Goal: Task Accomplishment & Management: Complete application form

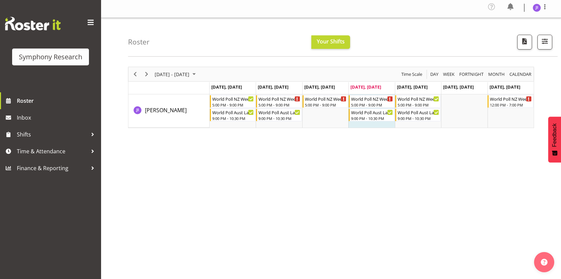
scroll to position [3, 0]
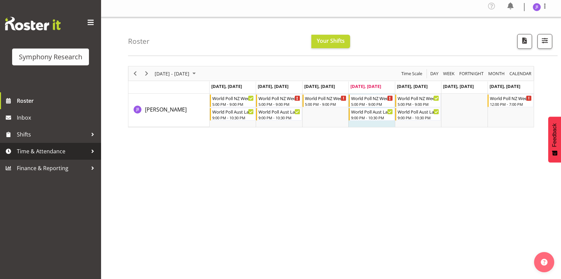
click at [60, 156] on link "Time & Attendance" at bounding box center [50, 151] width 101 height 17
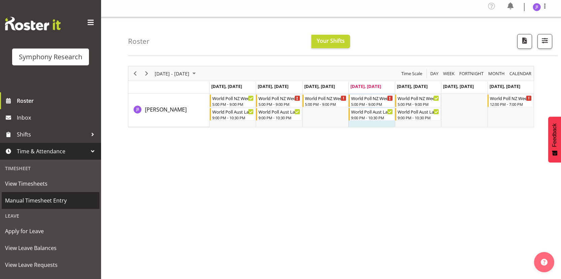
click at [44, 200] on span "Manual Timesheet Entry" at bounding box center [50, 200] width 91 height 10
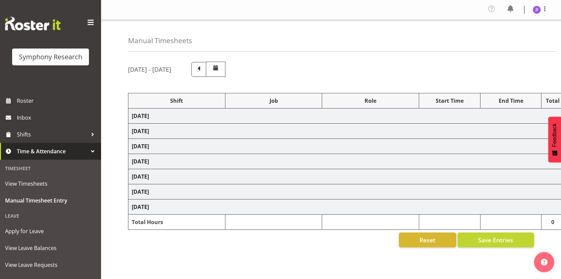
select select "48116"
select select "10527"
select select "48116"
select select "10499"
select select "48116"
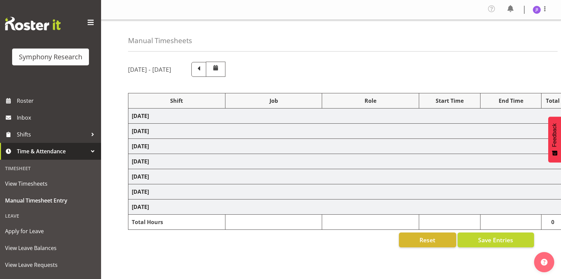
select select "10527"
select select "48116"
select select "10499"
select select "48116"
select select "10527"
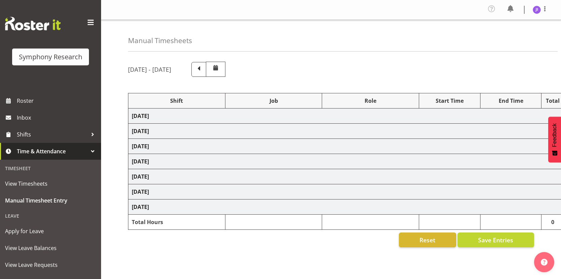
select select "48116"
select select "10499"
select select "48116"
select select "10527"
select select "48116"
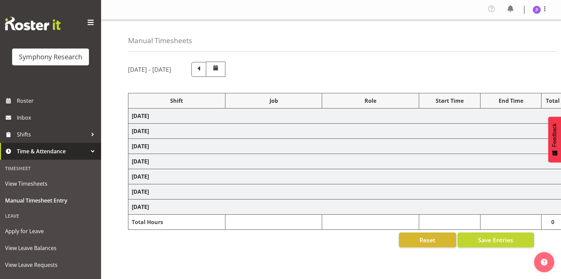
select select "10499"
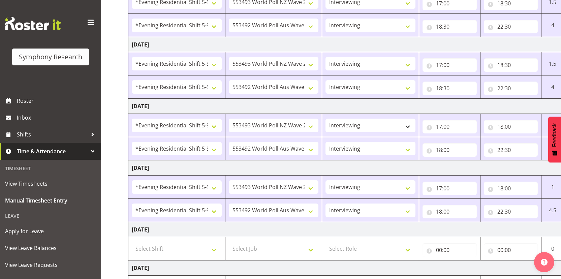
scroll to position [0, 39]
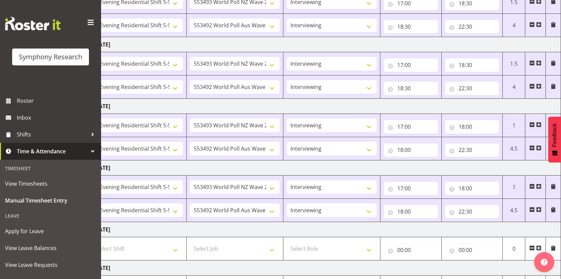
click at [540, 186] on span at bounding box center [538, 186] width 5 height 5
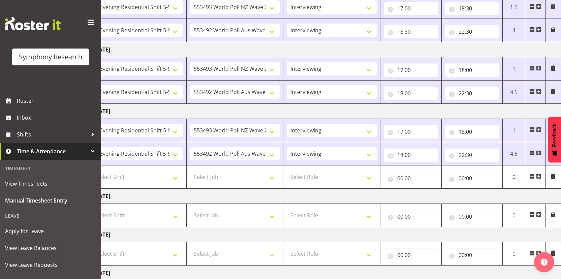
scroll to position [245, 0]
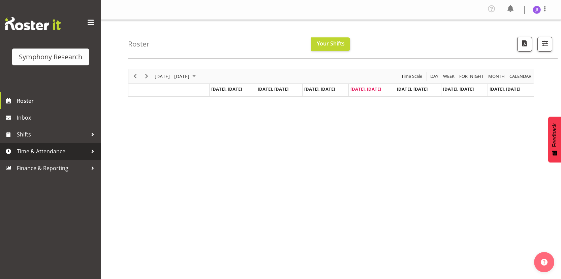
click at [76, 150] on span "Time & Attendance" at bounding box center [52, 151] width 71 height 10
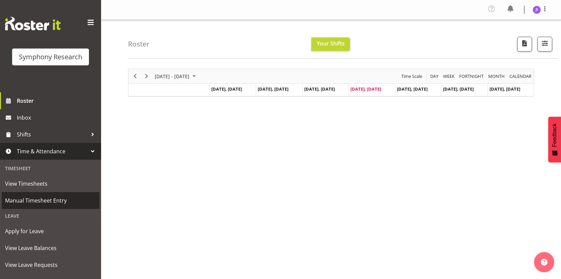
click at [53, 203] on span "Manual Timesheet Entry" at bounding box center [50, 200] width 91 height 10
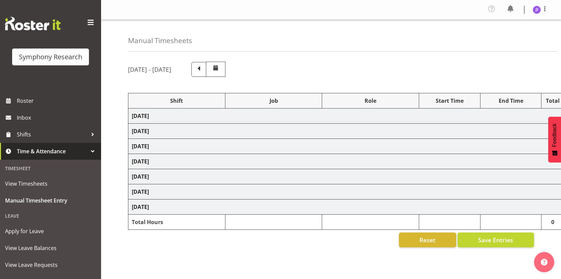
select select "48116"
select select "10527"
select select "48116"
select select "10499"
select select "48116"
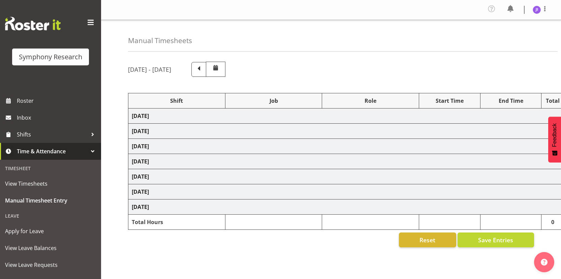
select select "10527"
select select "48116"
select select "10499"
select select "48116"
select select "10527"
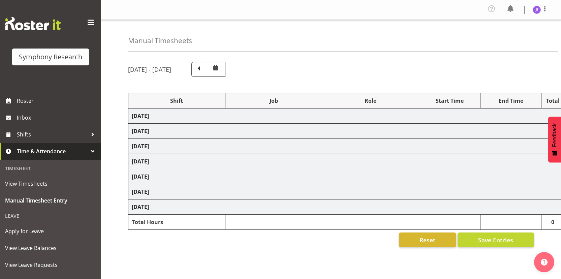
select select "48116"
select select "10499"
select select "48116"
select select "10527"
select select "48116"
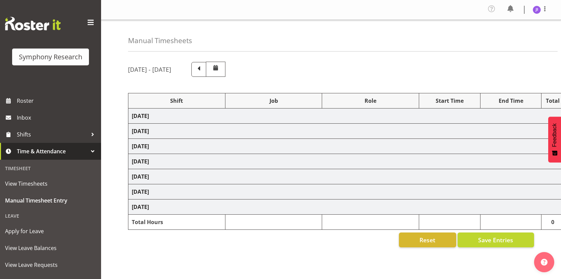
select select "10499"
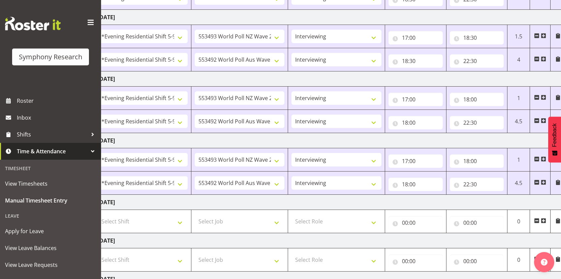
scroll to position [0, 39]
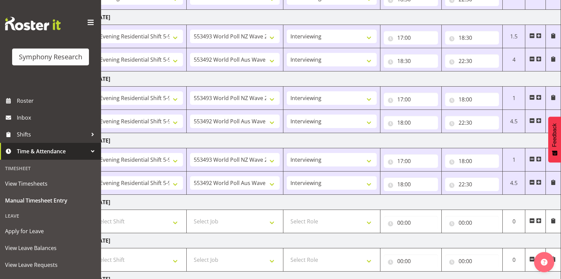
click at [538, 182] on span at bounding box center [538, 182] width 5 height 5
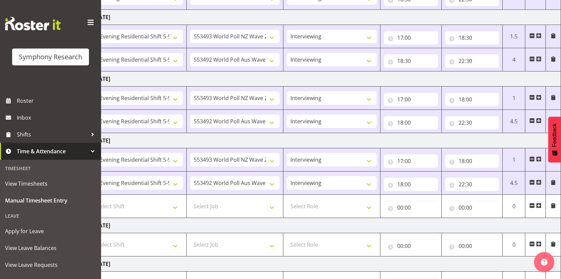
scroll to position [0, 0]
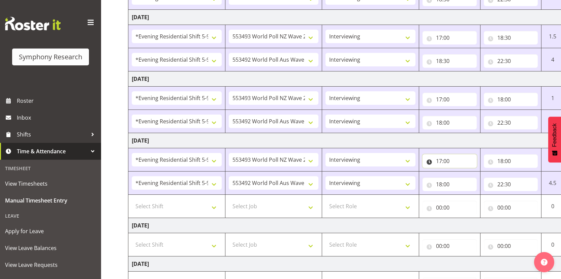
click at [439, 162] on input "17:00" at bounding box center [449, 160] width 54 height 13
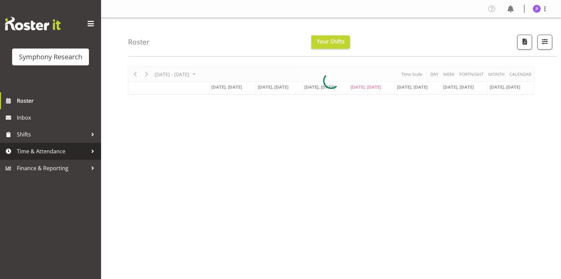
click at [63, 155] on span "Time & Attendance" at bounding box center [52, 151] width 71 height 10
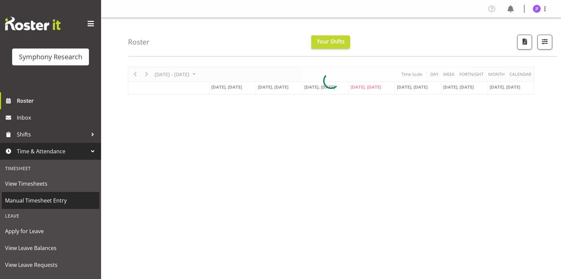
click at [58, 196] on span "Manual Timesheet Entry" at bounding box center [50, 200] width 91 height 10
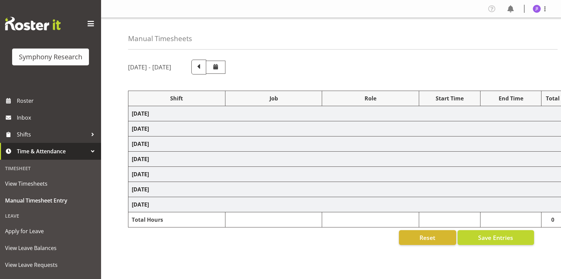
select select "48116"
select select "10527"
select select "48116"
select select "10499"
select select "48116"
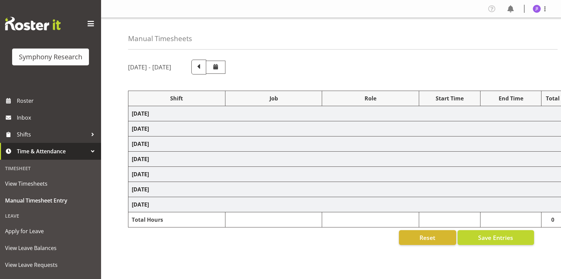
select select "10527"
select select "48116"
select select "10499"
select select "48116"
select select "10527"
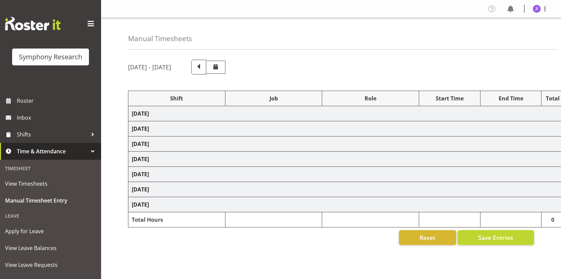
select select "48116"
select select "10499"
select select "48116"
select select "10527"
select select "48116"
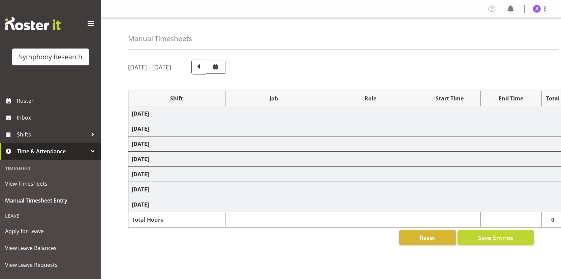
select select "10499"
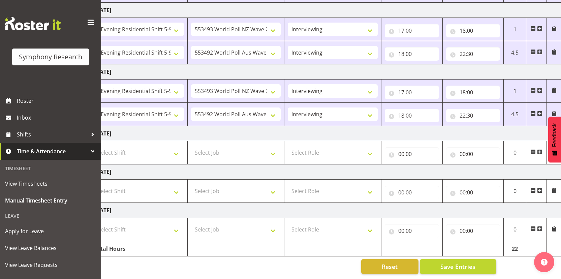
scroll to position [0, 39]
click at [537, 111] on span at bounding box center [538, 113] width 5 height 5
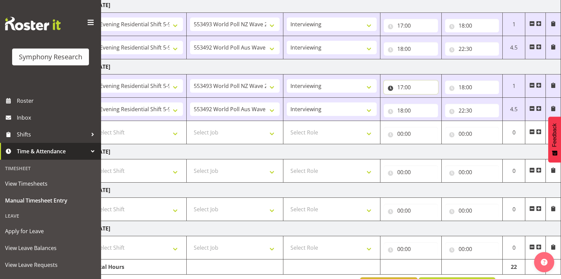
click at [409, 88] on input "17:00" at bounding box center [411, 87] width 54 height 13
click at [444, 104] on select "00 01 02 03 04 05 06 07 08 09 10 11 12 13 14 15 16 17 18 19 20 21 22 23 24 25 2…" at bounding box center [447, 104] width 15 height 13
select select "20"
click at [440, 98] on select "00 01 02 03 04 05 06 07 08 09 10 11 12 13 14 15 16 17 18 19 20 21 22 23 24 25 2…" at bounding box center [447, 104] width 15 height 13
type input "17:20"
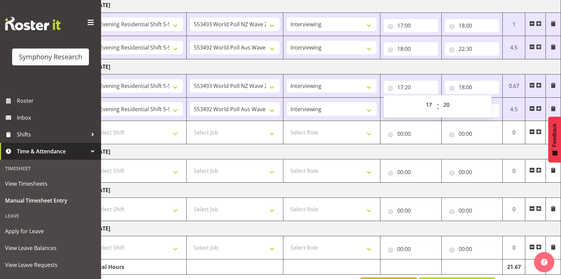
click at [312, 153] on td "[DATE]" at bounding box center [325, 151] width 471 height 15
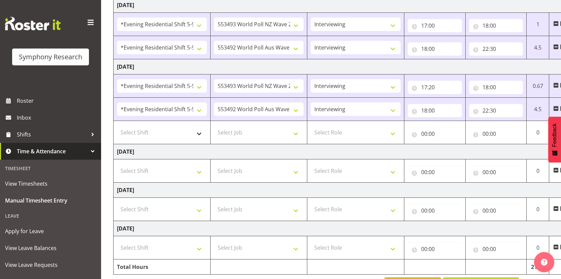
scroll to position [0, 0]
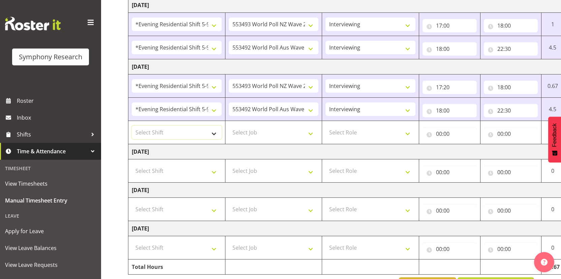
click at [167, 134] on select "Select Shift !!Weekend Residential (Roster IT Shift Label) *Business 9/10am ~ 4…" at bounding box center [177, 132] width 90 height 13
select select "48116"
click at [132, 126] on select "Select Shift !!Weekend Residential (Roster IT Shift Label) *Business 9/10am ~ 4…" at bounding box center [177, 132] width 90 height 13
click at [271, 133] on select "Select Job 550060 IF Admin 553492 World Poll Aus Wave 2 Main 2025 553493 World …" at bounding box center [274, 132] width 90 height 13
select select "10242"
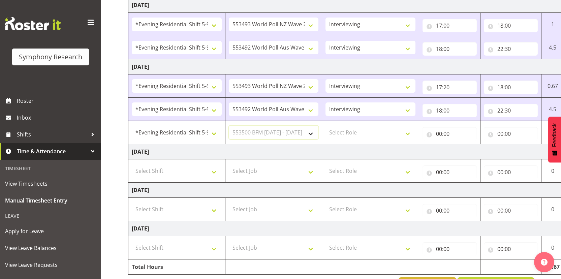
click at [229, 126] on select "Select Job 550060 IF Admin 553492 World Poll Aus Wave 2 Main 2025 553493 World …" at bounding box center [274, 132] width 90 height 13
click at [360, 129] on select "Select Role Interviewing Briefing" at bounding box center [370, 132] width 90 height 13
select select "47"
click at [325, 126] on select "Select Role Interviewing Briefing" at bounding box center [370, 132] width 90 height 13
click at [440, 135] on input "00:00" at bounding box center [449, 133] width 54 height 13
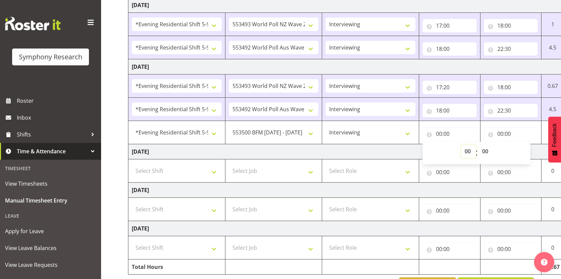
click at [468, 153] on select "00 01 02 03 04 05 06 07 08 09 10 11 12 13 14 15 16 17 18 19 20 21 22 23" at bounding box center [468, 151] width 15 height 13
select select "17"
click at [461, 145] on select "00 01 02 03 04 05 06 07 08 09 10 11 12 13 14 15 16 17 18 19 20 21 22 23" at bounding box center [468, 151] width 15 height 13
type input "17:00"
click at [501, 133] on input "00:00" at bounding box center [511, 133] width 54 height 13
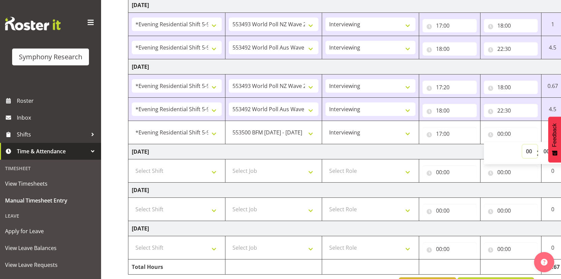
click at [533, 153] on select "00 01 02 03 04 05 06 07 08 09 10 11 12 13 14 15 16 17 18 19 20 21 22 23" at bounding box center [529, 151] width 15 height 13
select select "17"
click at [522, 145] on select "00 01 02 03 04 05 06 07 08 09 10 11 12 13 14 15 16 17 18 19 20 21 22 23" at bounding box center [529, 151] width 15 height 13
type input "17:00"
click at [542, 151] on select "00 01 02 03 04 05 06 07 08 09 10 11 12 13 14 15 16 17 18 19 20 21 22 23 24 25 2…" at bounding box center [547, 151] width 15 height 13
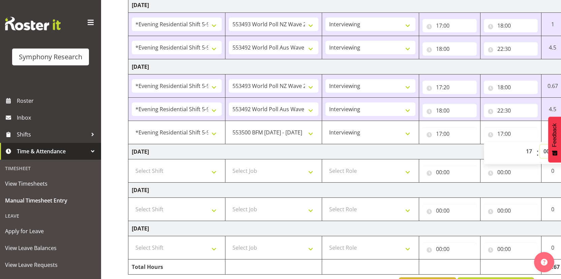
select select "20"
click at [540, 145] on select "00 01 02 03 04 05 06 07 08 09 10 11 12 13 14 15 16 17 18 19 20 21 22 23 24 25 2…" at bounding box center [547, 151] width 15 height 13
type input "17:20"
click at [440, 149] on td "[DATE]" at bounding box center [363, 151] width 471 height 15
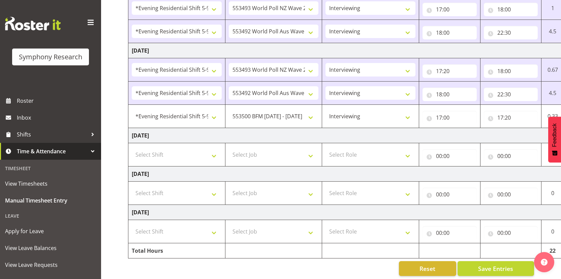
scroll to position [257, 0]
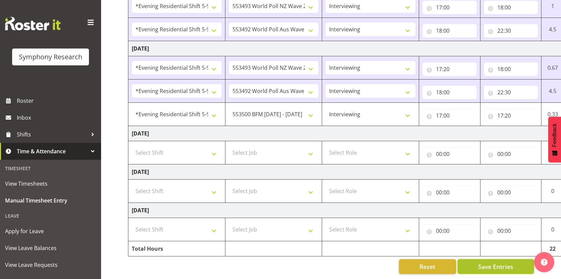
click at [490, 263] on span "Save Entries" at bounding box center [495, 266] width 35 height 9
